Goal: Use online tool/utility

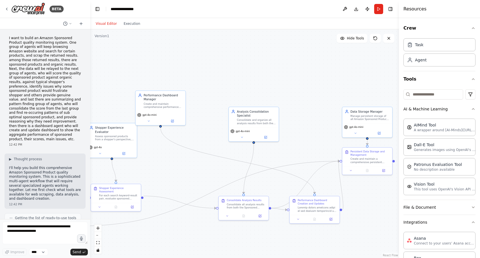
scroll to position [390, 0]
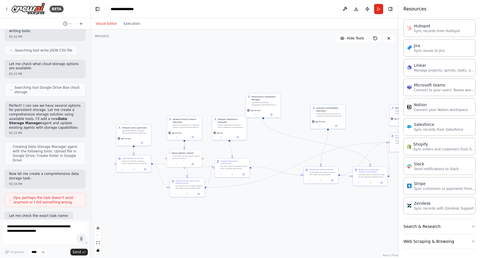
drag, startPoint x: 216, startPoint y: 151, endPoint x: 277, endPoint y: 148, distance: 61.2
click at [277, 148] on div ".deletable-edge-delete-btn { width: 20px; height: 20px; border: 0px solid #ffff…" at bounding box center [244, 143] width 309 height 229
click at [230, 164] on div "For each search keyword-result pair, evaluate sponsored products from a typical…" at bounding box center [233, 166] width 27 height 5
click at [221, 172] on icon at bounding box center [220, 173] width 2 height 2
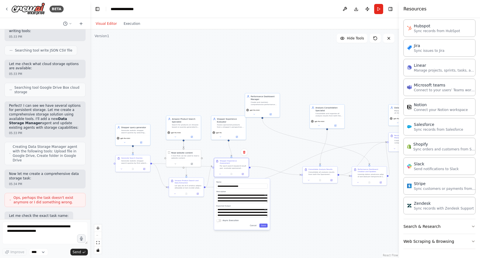
click at [244, 241] on div ".deletable-edge-delete-btn { width: 20px; height: 20px; border: 0px solid #ffff…" at bounding box center [244, 143] width 309 height 229
click at [263, 159] on div ".deletable-edge-delete-btn { width: 20px; height: 20px; border: 0px solid #ffff…" at bounding box center [244, 143] width 309 height 229
click at [133, 23] on button "Execution" at bounding box center [131, 23] width 23 height 7
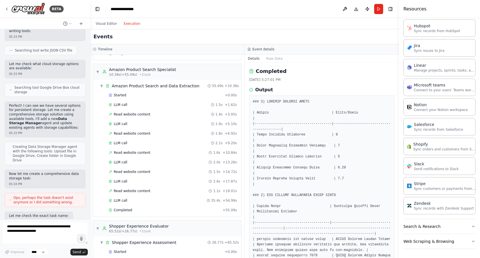
scroll to position [0, 0]
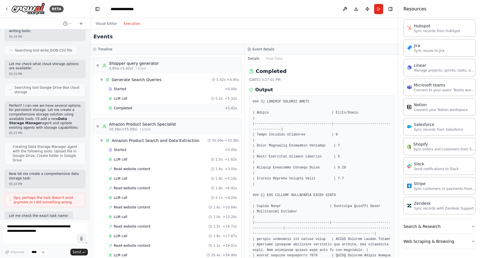
click at [173, 108] on div "Completed" at bounding box center [166, 108] width 114 height 5
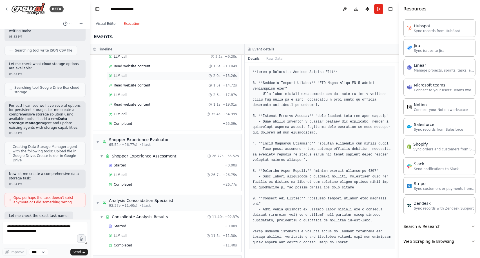
scroll to position [166, 0]
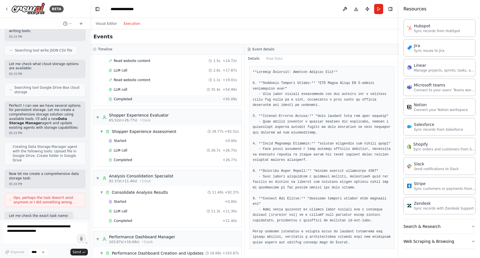
click at [141, 99] on div "Completed" at bounding box center [165, 99] width 112 height 5
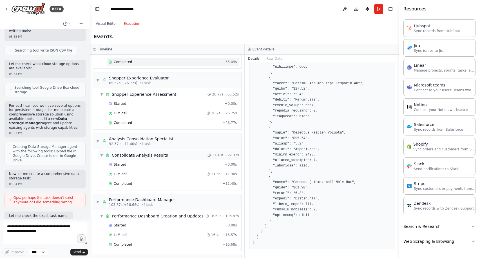
scroll to position [205, 0]
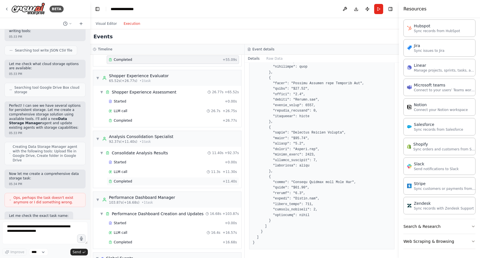
click at [173, 185] on div "Completed + 11.40s" at bounding box center [173, 181] width 132 height 8
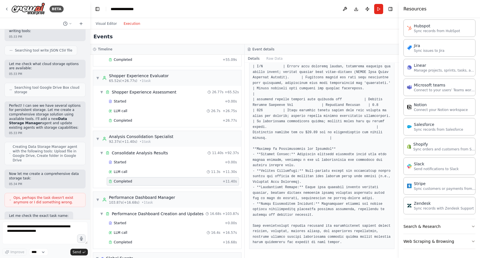
scroll to position [271, 0]
click at [143, 124] on div "Completed + 26.77s" at bounding box center [173, 120] width 132 height 8
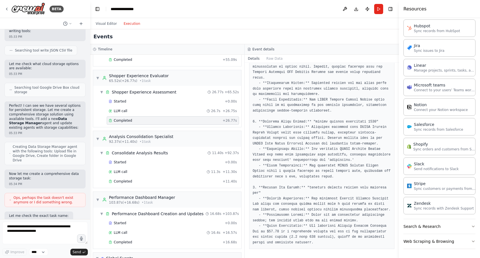
click at [143, 120] on div "Completed" at bounding box center [165, 120] width 112 height 5
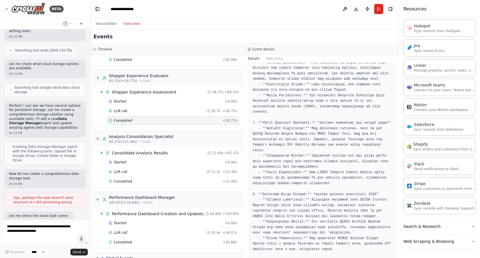
scroll to position [134, 0]
click at [127, 179] on span "Completed" at bounding box center [123, 181] width 18 height 5
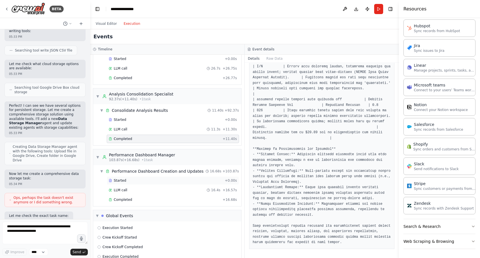
scroll to position [259, 0]
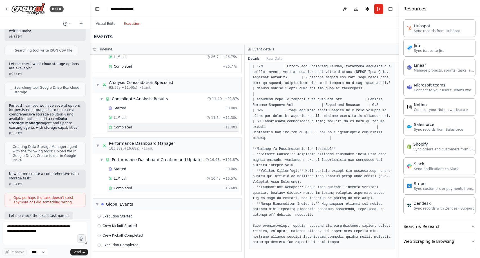
click at [148, 188] on div "Completed" at bounding box center [165, 188] width 112 height 5
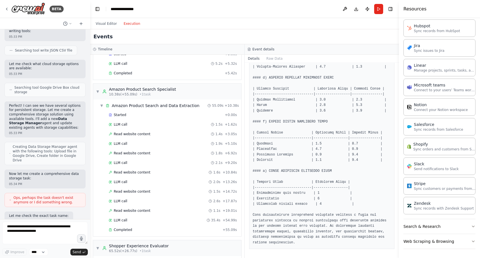
scroll to position [0, 0]
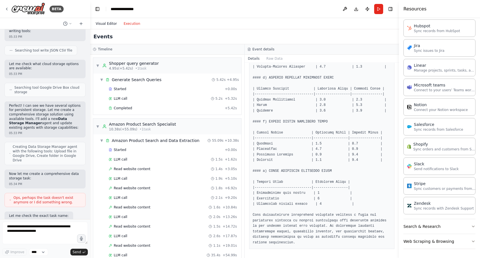
click at [105, 25] on button "Visual Editor" at bounding box center [106, 23] width 28 height 7
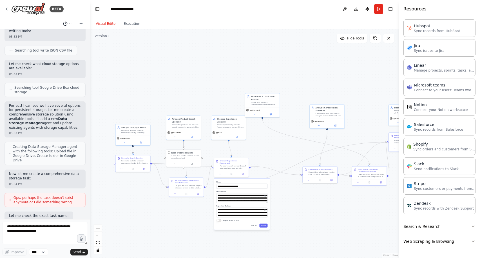
click at [70, 23] on icon at bounding box center [70, 23] width 3 height 3
click at [201, 101] on div ".deletable-edge-delete-btn { width: 20px; height: 20px; border: 0px solid #ffff…" at bounding box center [244, 143] width 309 height 229
click at [375, 39] on icon at bounding box center [375, 38] width 5 height 5
click at [378, 39] on icon at bounding box center [375, 38] width 5 height 5
click at [375, 44] on div ".deletable-edge-delete-btn { width: 20px; height: 20px; border: 0px solid #ffff…" at bounding box center [244, 143] width 309 height 229
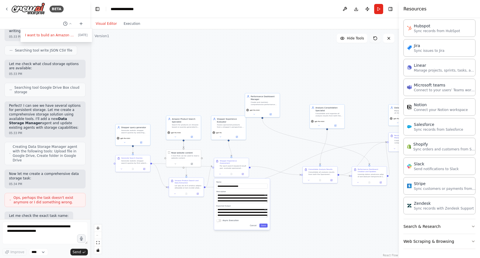
click at [375, 39] on icon at bounding box center [375, 38] width 5 height 5
click at [361, 67] on div ".deletable-edge-delete-btn { width: 20px; height: 20px; border: 0px solid #ffff…" at bounding box center [244, 143] width 309 height 229
click at [220, 173] on div at bounding box center [231, 173] width 35 height 6
click at [219, 172] on icon at bounding box center [220, 173] width 2 height 2
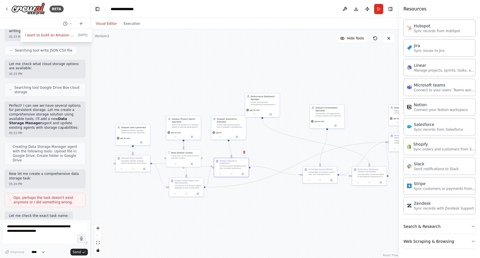
click at [376, 39] on icon at bounding box center [375, 38] width 5 height 5
click at [376, 40] on icon at bounding box center [375, 38] width 5 height 5
click at [373, 38] on icon at bounding box center [375, 38] width 5 height 5
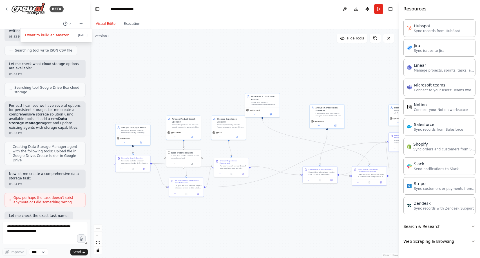
click at [349, 73] on div ".deletable-edge-delete-btn { width: 20px; height: 20px; border: 0px solid #ffff…" at bounding box center [244, 143] width 309 height 229
click at [376, 35] on button at bounding box center [375, 38] width 11 height 9
click at [350, 64] on div ".deletable-edge-delete-btn { width: 20px; height: 20px; border: 0px solid #ffff…" at bounding box center [244, 143] width 309 height 229
click at [274, 72] on div ".deletable-edge-delete-btn { width: 20px; height: 20px; border: 0px solid #ffff…" at bounding box center [244, 143] width 309 height 229
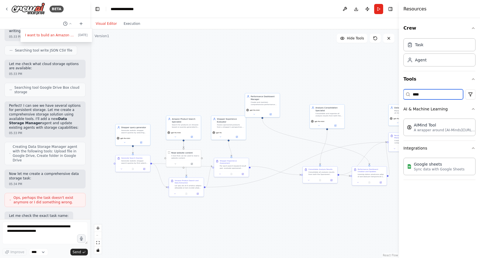
type input "****"
click at [263, 74] on div ".deletable-edge-delete-btn { width: 20px; height: 20px; border: 0px solid #ffff…" at bounding box center [244, 143] width 309 height 229
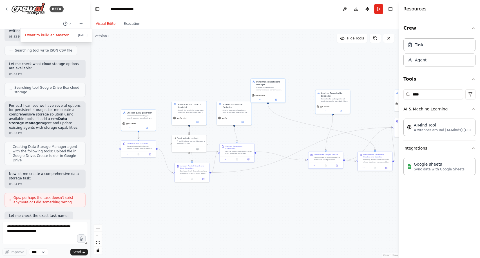
drag, startPoint x: 286, startPoint y: 150, endPoint x: 292, endPoint y: 136, distance: 15.8
click at [292, 136] on div ".deletable-edge-delete-btn { width: 20px; height: 20px; border: 0px solid #ffff…" at bounding box center [244, 143] width 309 height 229
click at [139, 118] on div "Generate realistic shopper search queries by selecting product categories and c…" at bounding box center [140, 116] width 27 height 5
click at [130, 127] on icon at bounding box center [130, 127] width 1 height 1
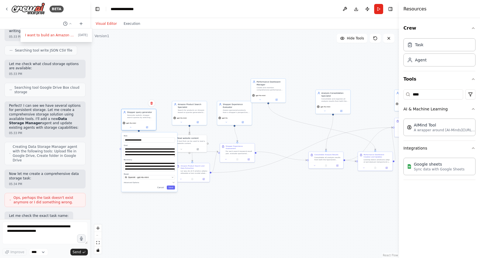
click at [138, 118] on div "Generate realistic shopper search queries by selecting product categories and c…" at bounding box center [140, 116] width 27 height 5
drag, startPoint x: 174, startPoint y: 156, endPoint x: 174, endPoint y: 163, distance: 7.9
click at [174, 163] on textarea "**********" at bounding box center [149, 156] width 51 height 18
click at [147, 154] on textarea "**********" at bounding box center [149, 156] width 51 height 18
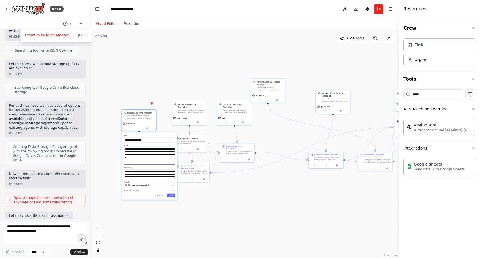
click at [147, 154] on textarea "**********" at bounding box center [149, 156] width 51 height 18
drag, startPoint x: 174, startPoint y: 177, endPoint x: 173, endPoint y: 212, distance: 34.7
click at [173, 212] on textarea "**********" at bounding box center [149, 191] width 51 height 45
click at [152, 181] on textarea "**********" at bounding box center [149, 191] width 51 height 45
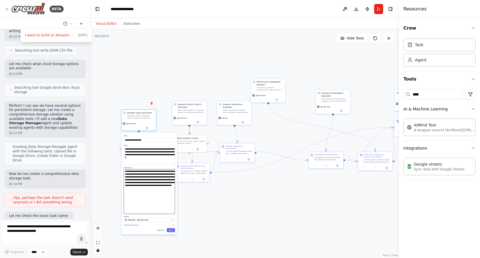
click at [152, 181] on textarea "**********" at bounding box center [149, 191] width 51 height 45
click at [233, 182] on div ".deletable-edge-delete-btn { width: 20px; height: 20px; border: 0px solid #ffff…" at bounding box center [244, 143] width 309 height 229
click at [197, 108] on div "Amazon Product Search Specialist Search for products on Amazon based on queries…" at bounding box center [191, 107] width 27 height 11
click at [181, 121] on icon at bounding box center [181, 121] width 1 height 1
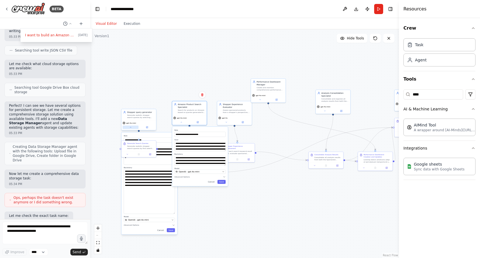
click at [130, 128] on icon at bounding box center [131, 127] width 2 height 2
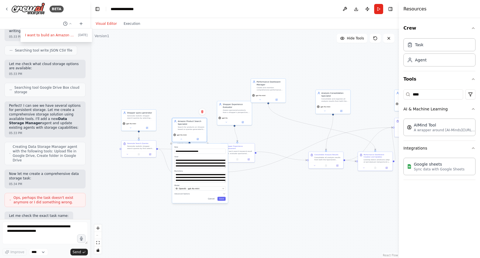
drag, startPoint x: 226, startPoint y: 152, endPoint x: 226, endPoint y: 168, distance: 16.3
click at [226, 168] on div "**********" at bounding box center [200, 173] width 56 height 59
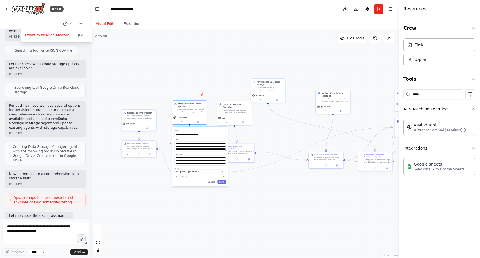
drag, startPoint x: 204, startPoint y: 128, endPoint x: 204, endPoint y: 111, distance: 17.2
click at [204, 111] on div "Search for products on Amazon based on queries generated by the shopper query g…" at bounding box center [191, 110] width 27 height 5
drag, startPoint x: 225, startPoint y: 150, endPoint x: 225, endPoint y: 169, distance: 18.6
click at [225, 169] on textarea "**********" at bounding box center [199, 155] width 51 height 28
click at [128, 155] on icon at bounding box center [127, 154] width 2 height 2
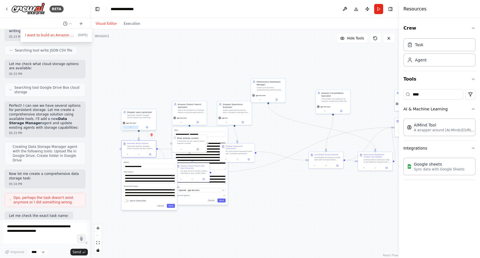
click at [132, 127] on icon at bounding box center [131, 127] width 2 height 2
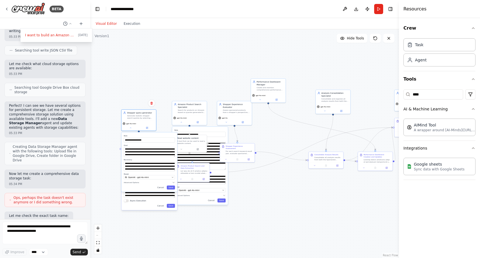
click at [150, 209] on div "**********" at bounding box center [149, 184] width 56 height 51
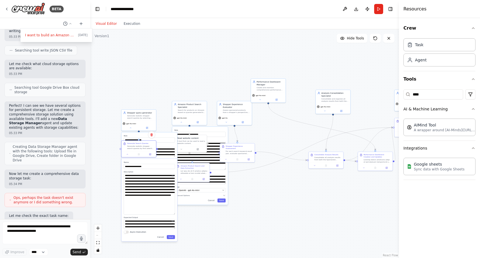
drag, startPoint x: 173, startPoint y: 182, endPoint x: 172, endPoint y: 213, distance: 31.3
click at [172, 213] on textarea "**********" at bounding box center [149, 194] width 51 height 41
drag, startPoint x: 173, startPoint y: 228, endPoint x: 173, endPoint y: 246, distance: 18.0
click at [173, 246] on textarea "**********" at bounding box center [149, 233] width 51 height 28
drag, startPoint x: 150, startPoint y: 207, endPoint x: 125, endPoint y: 172, distance: 43.1
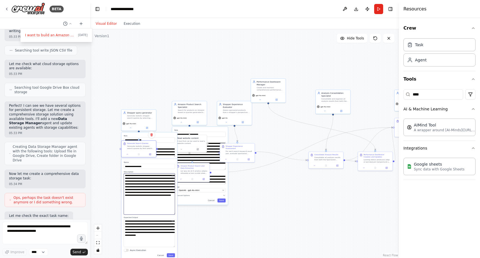
click at [125, 172] on div "**********" at bounding box center [149, 193] width 51 height 44
